Goal: Find specific page/section: Find specific page/section

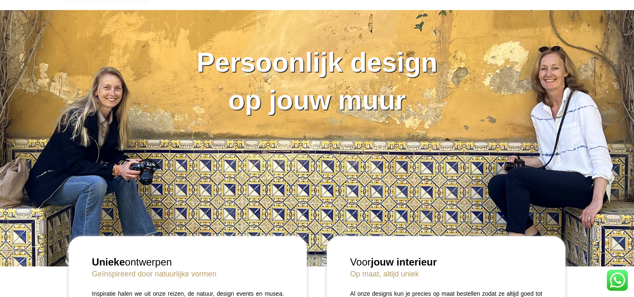
scroll to position [70, 0]
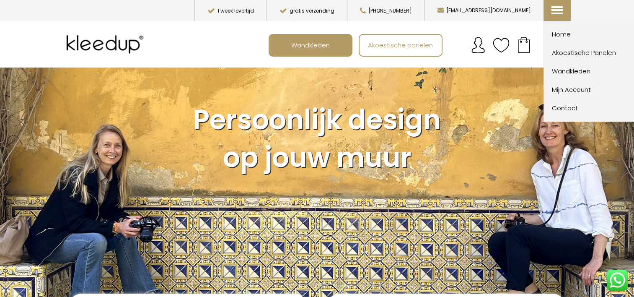
click at [559, 8] on icon at bounding box center [556, 4] width 8 height 8
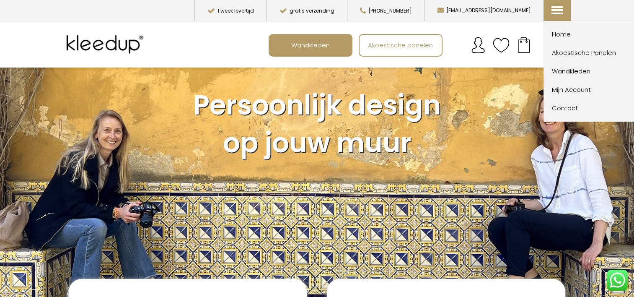
click at [569, 110] on span "Contact" at bounding box center [598, 108] width 92 height 10
